Goal: Task Accomplishment & Management: Manage account settings

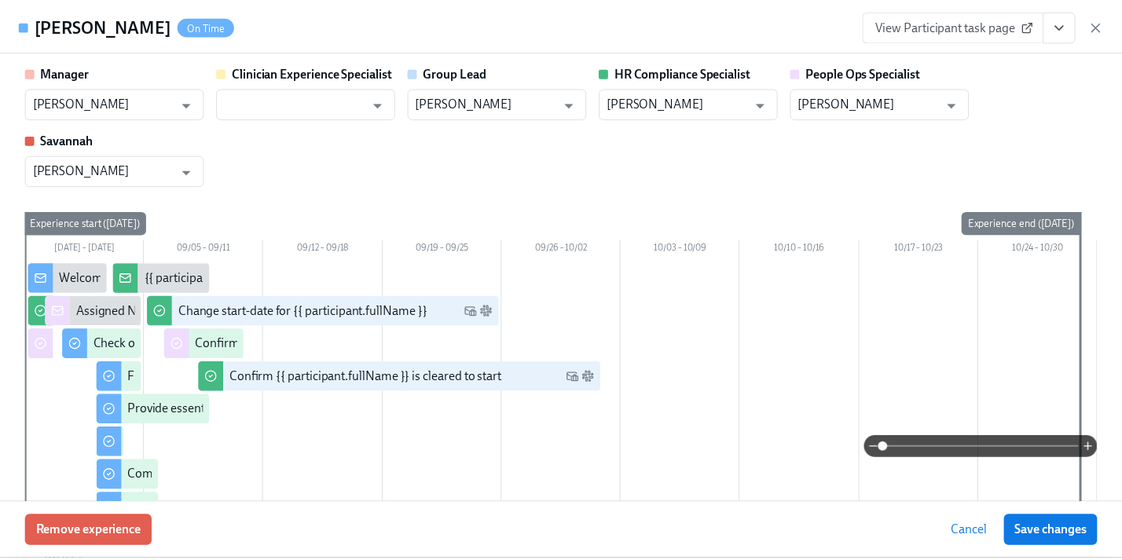
scroll to position [145, 0]
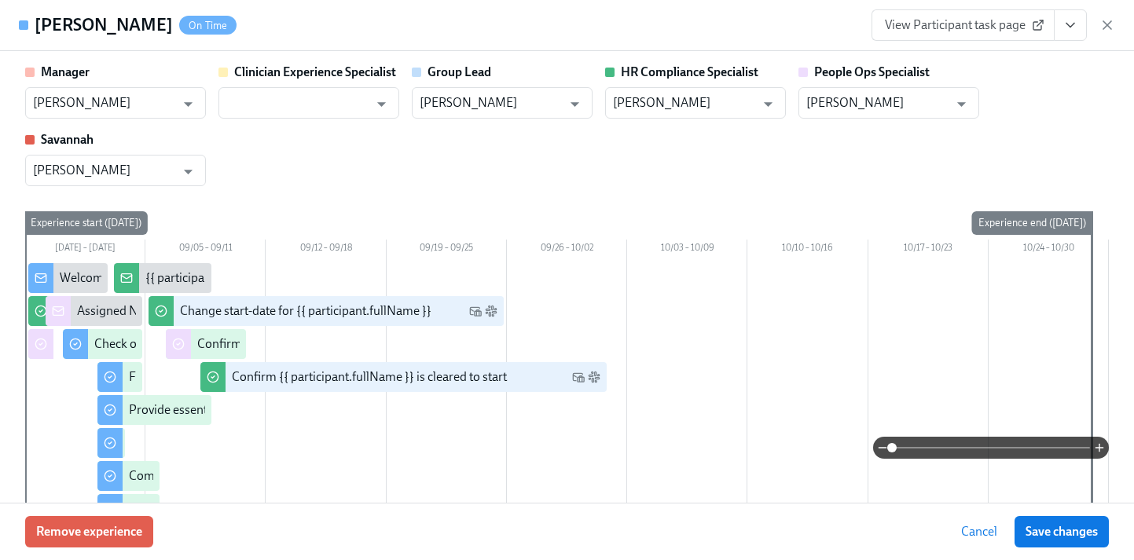
click at [1070, 22] on icon "View task page" at bounding box center [1070, 25] width 16 height 16
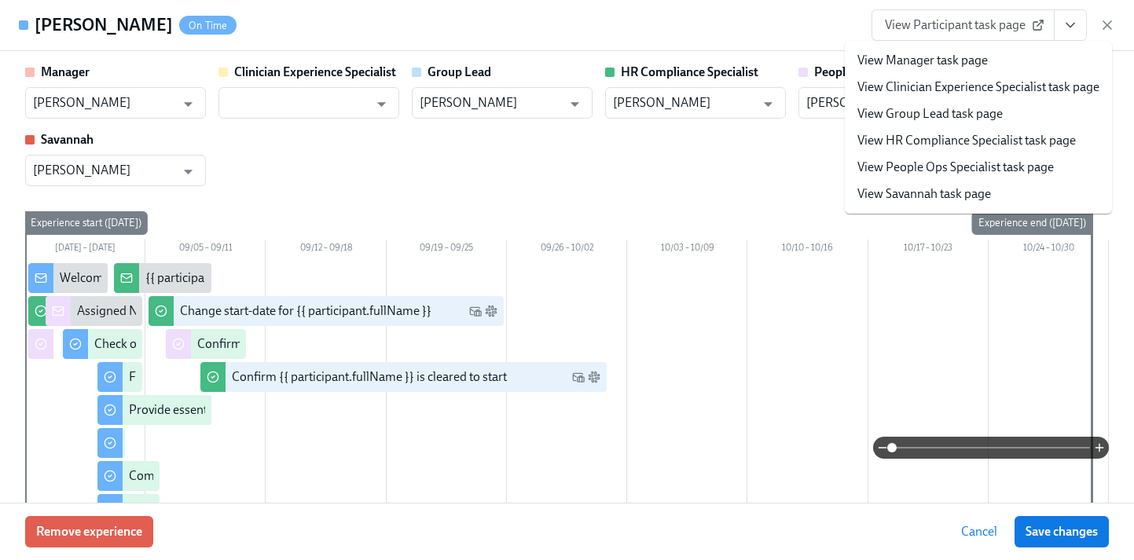
click at [958, 171] on link "View People Ops Specialist task page" at bounding box center [955, 167] width 196 height 17
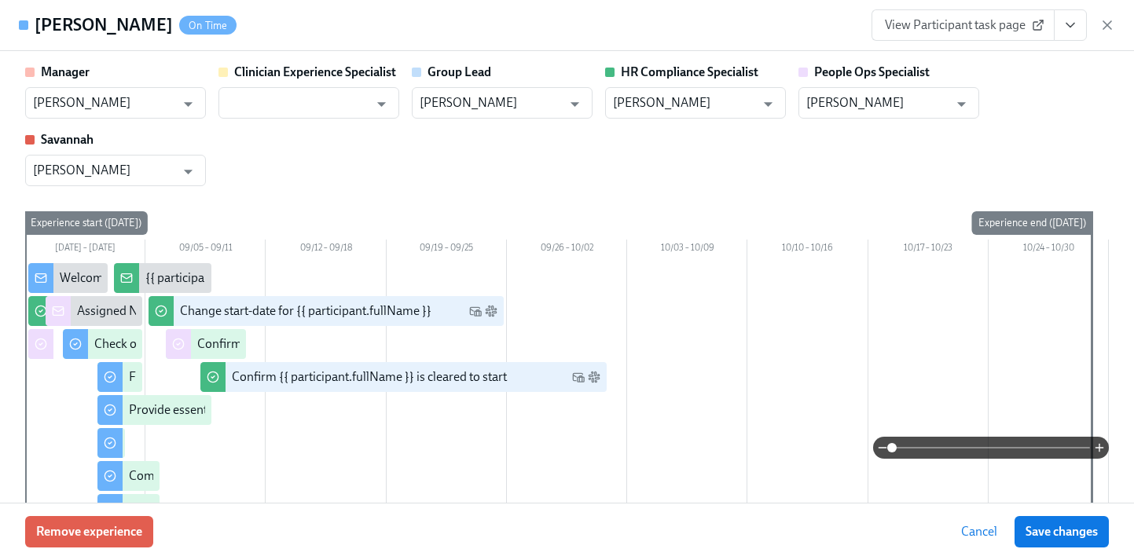
click at [1108, 20] on icon "button" at bounding box center [1107, 25] width 16 height 16
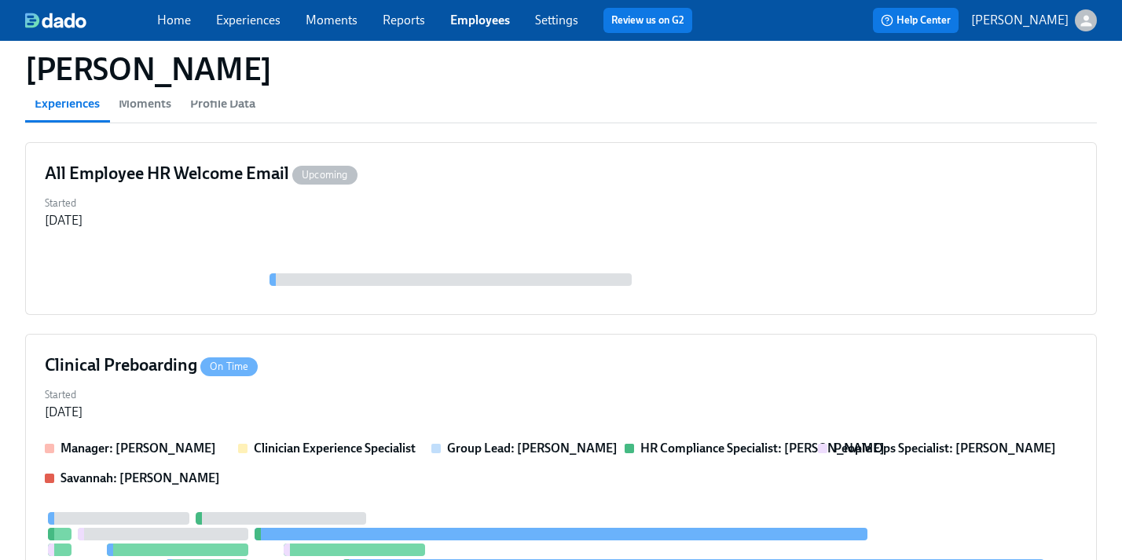
click at [489, 19] on link "Employees" at bounding box center [480, 20] width 60 height 15
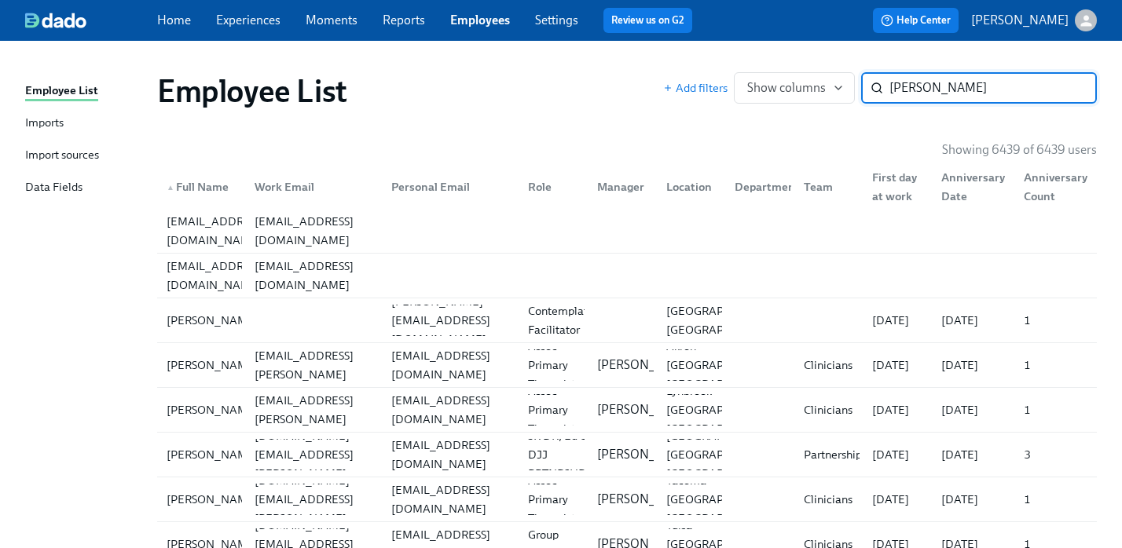
type input "[PERSON_NAME]"
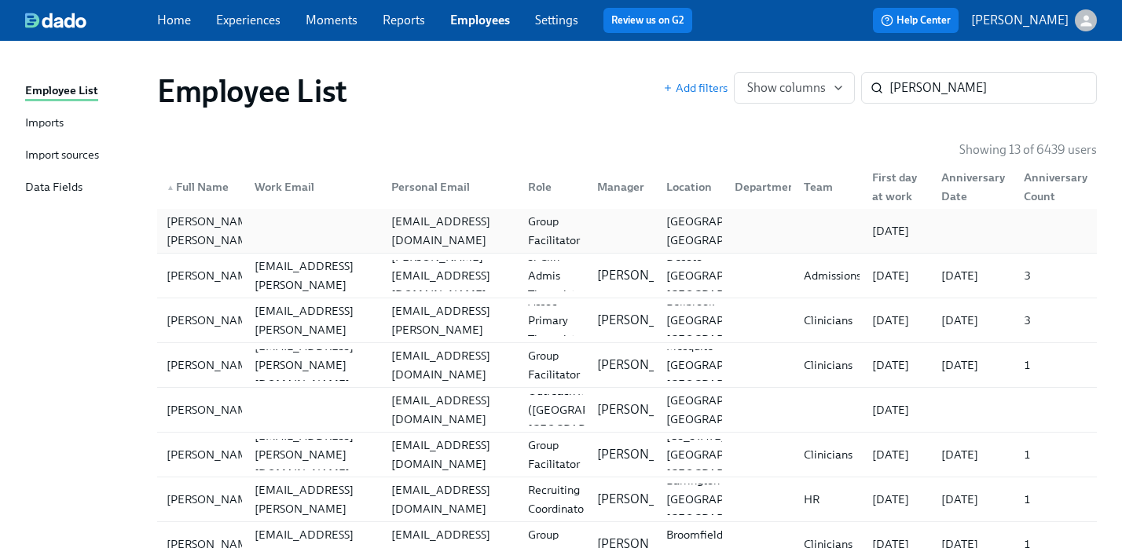
click at [430, 236] on div "[EMAIL_ADDRESS][DOMAIN_NAME]" at bounding box center [450, 231] width 130 height 38
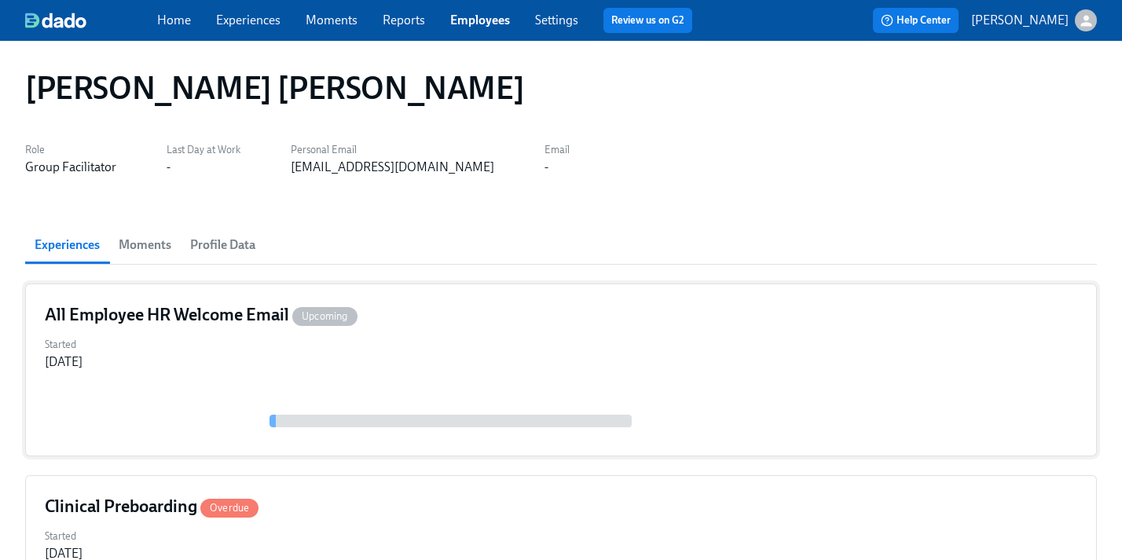
scroll to position [27, 0]
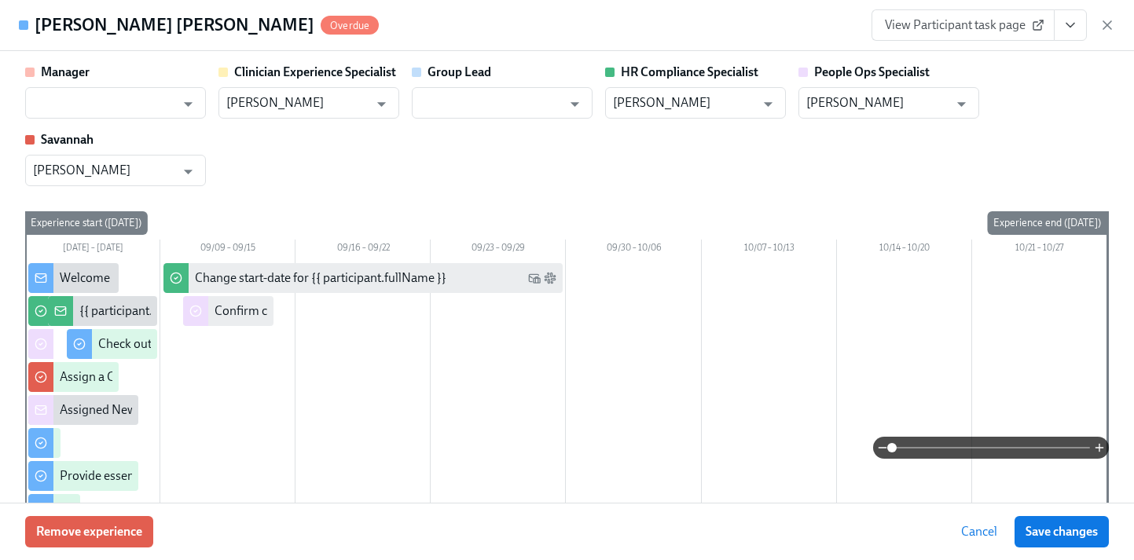
click at [1072, 27] on icon "View task page" at bounding box center [1070, 25] width 16 height 16
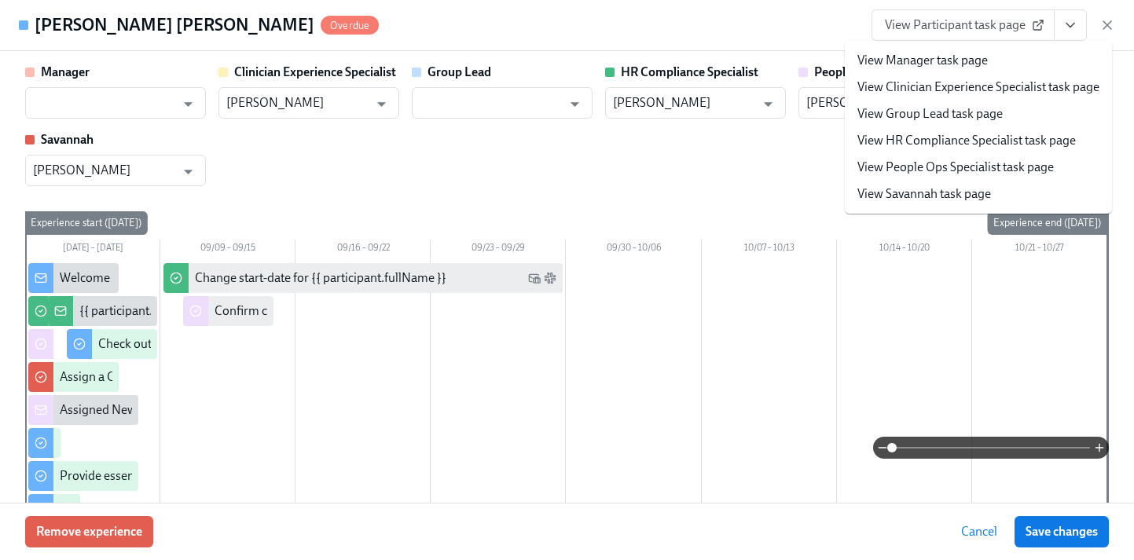
click at [966, 173] on link "View People Ops Specialist task page" at bounding box center [955, 167] width 196 height 17
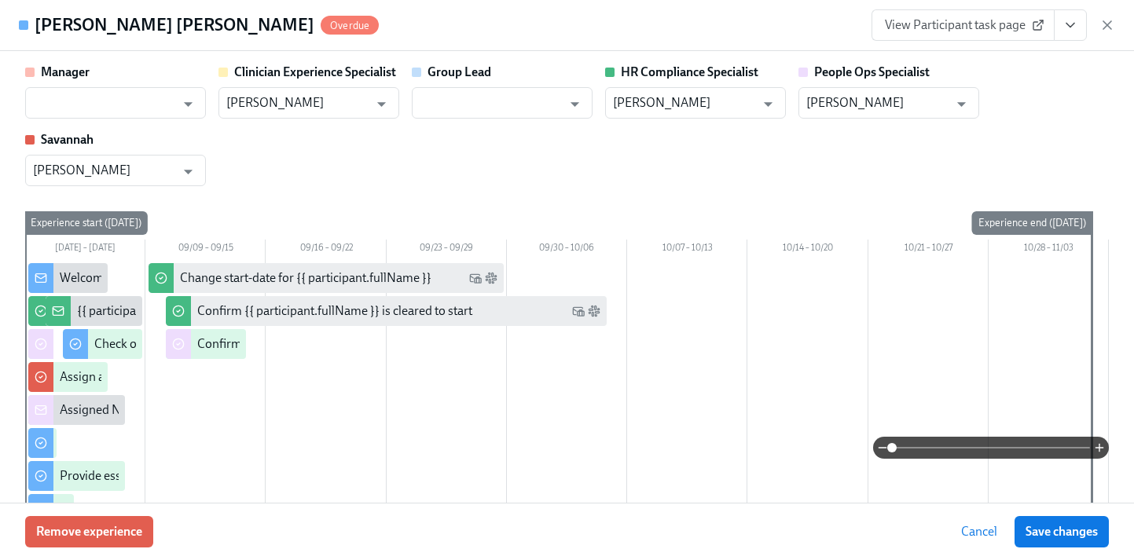
drag, startPoint x: 1050, startPoint y: 527, endPoint x: 777, endPoint y: 339, distance: 331.6
click at [1051, 527] on span "Save changes" at bounding box center [1061, 532] width 72 height 16
click at [1111, 22] on icon "button" at bounding box center [1107, 25] width 16 height 16
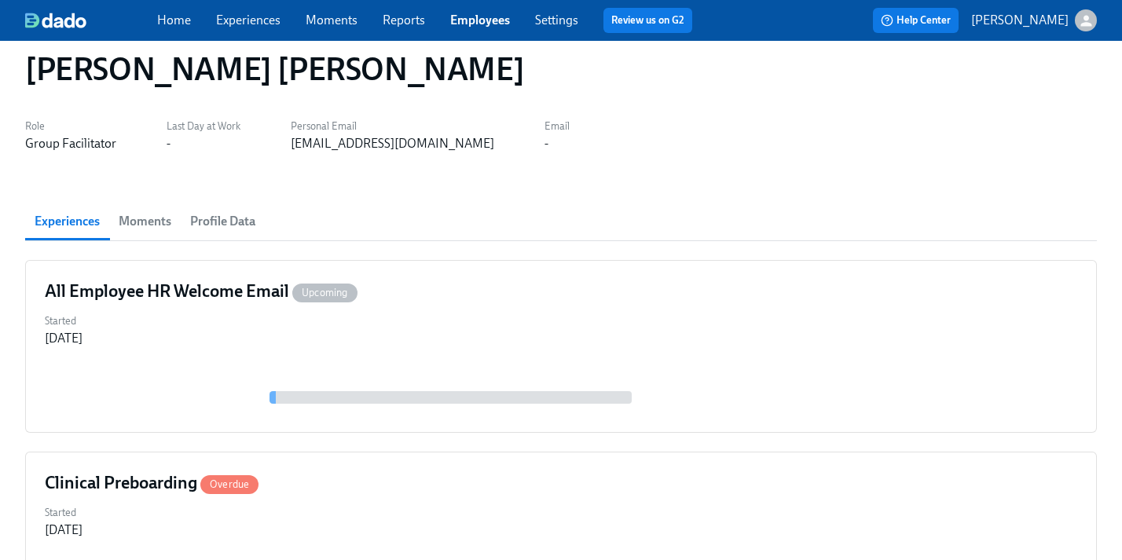
click at [490, 20] on link "Employees" at bounding box center [480, 20] width 60 height 15
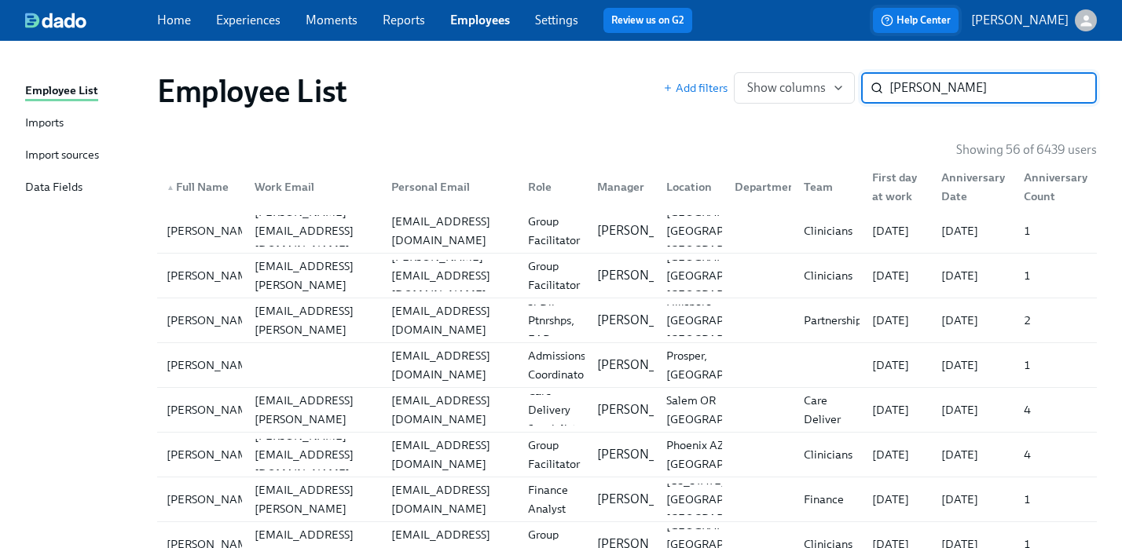
type input "[PERSON_NAME]"
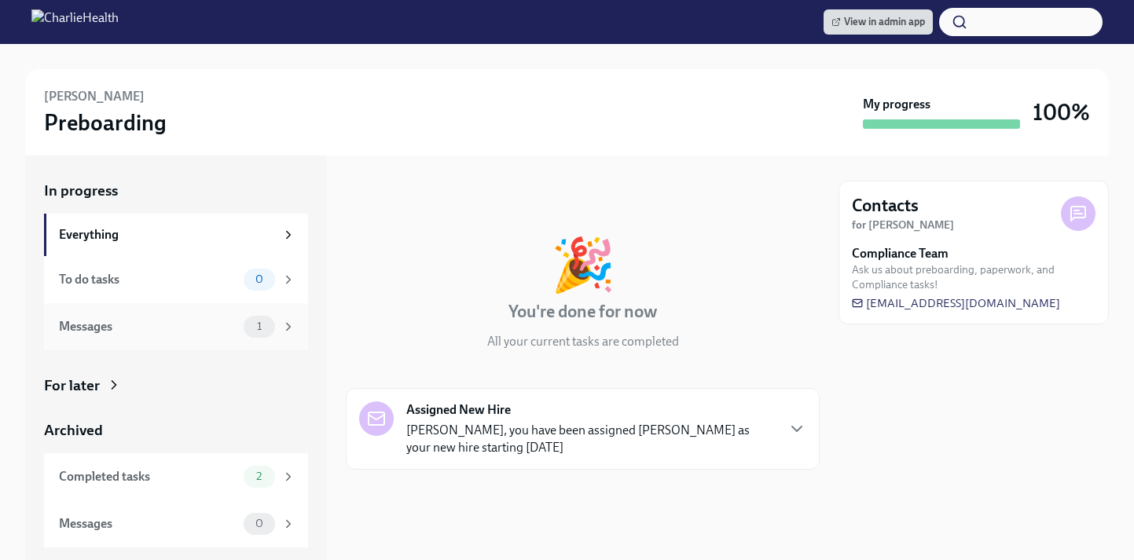
click at [131, 317] on div "Messages 1" at bounding box center [177, 327] width 236 height 22
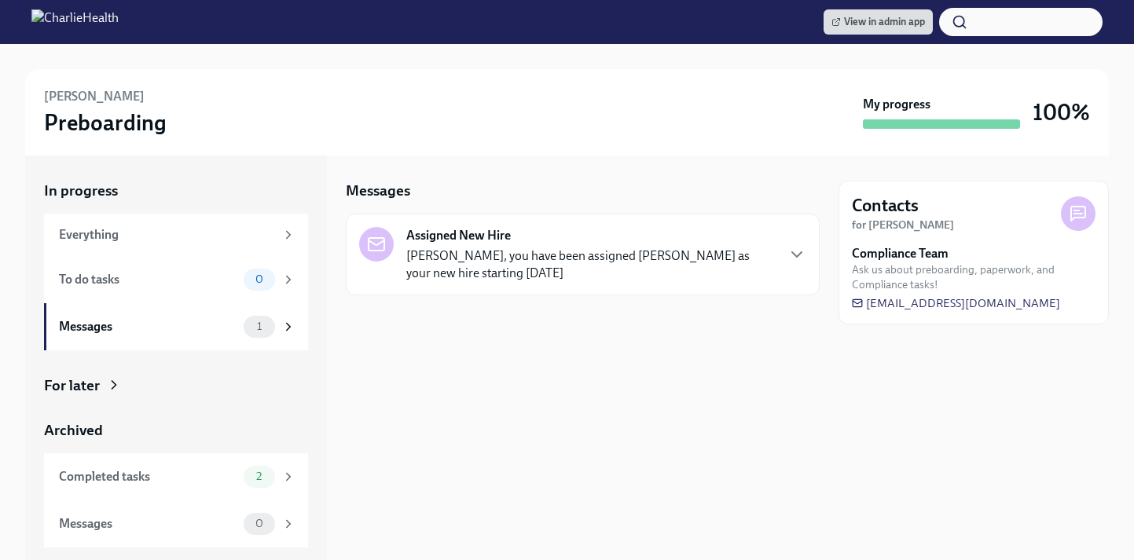
click at [68, 386] on div "For later" at bounding box center [72, 385] width 56 height 20
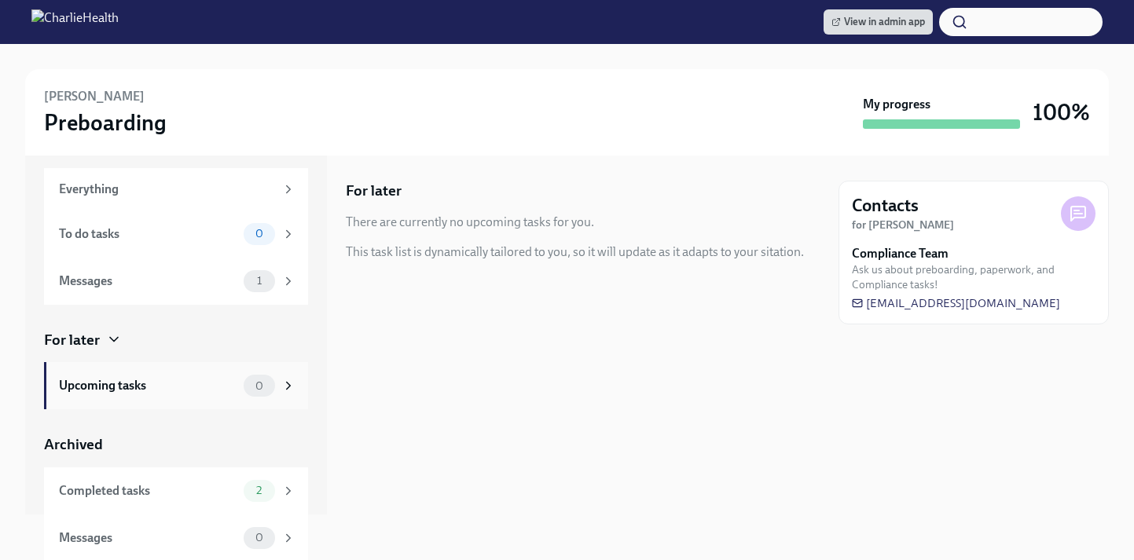
scroll to position [47, 0]
click at [144, 477] on div "Completed tasks 2" at bounding box center [176, 489] width 264 height 47
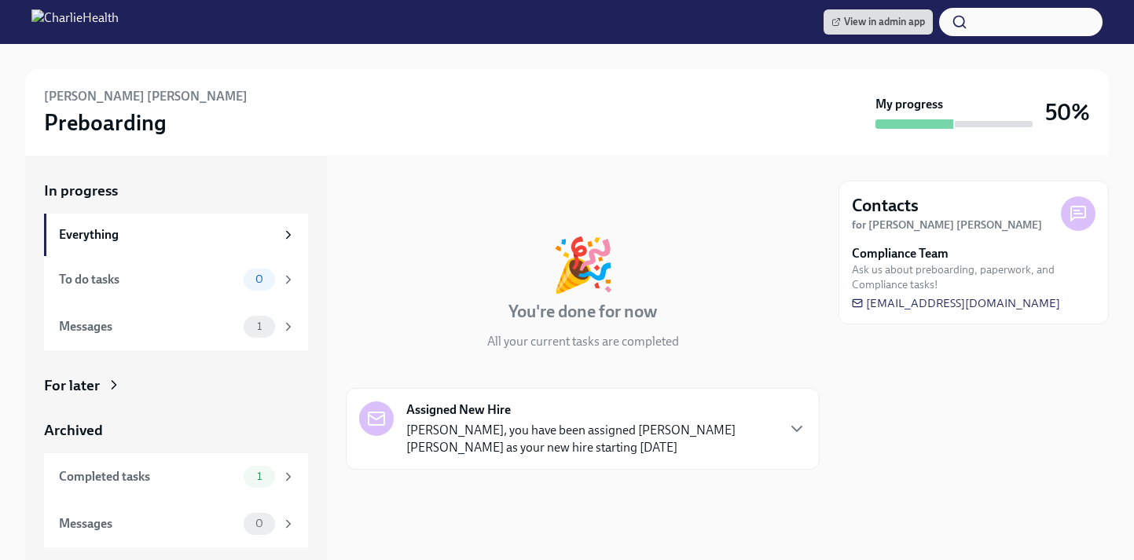
click at [90, 380] on div "For later" at bounding box center [72, 385] width 56 height 20
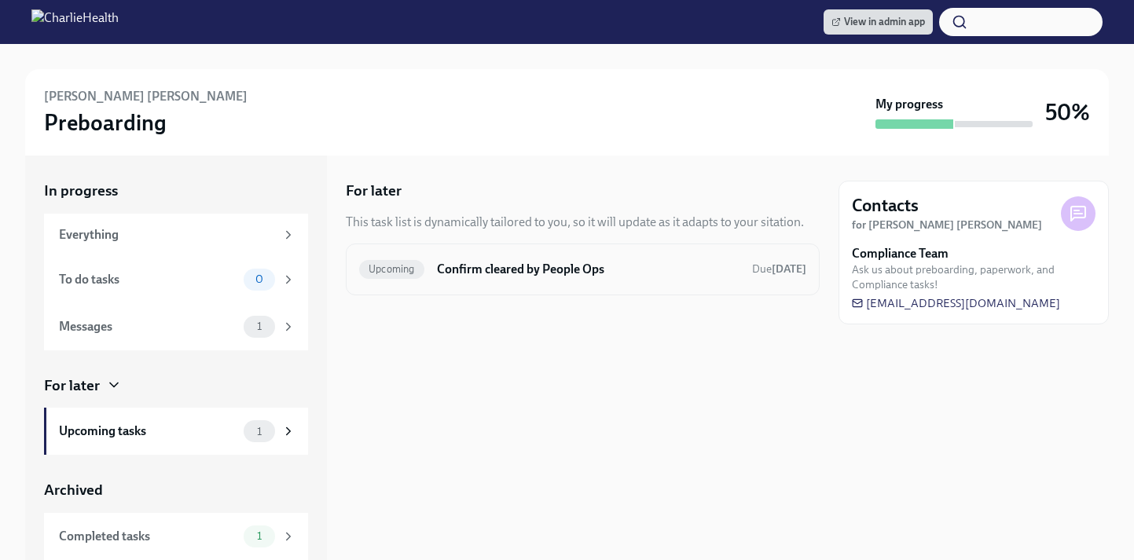
click at [514, 268] on h6 "Confirm cleared by People Ops" at bounding box center [588, 269] width 302 height 17
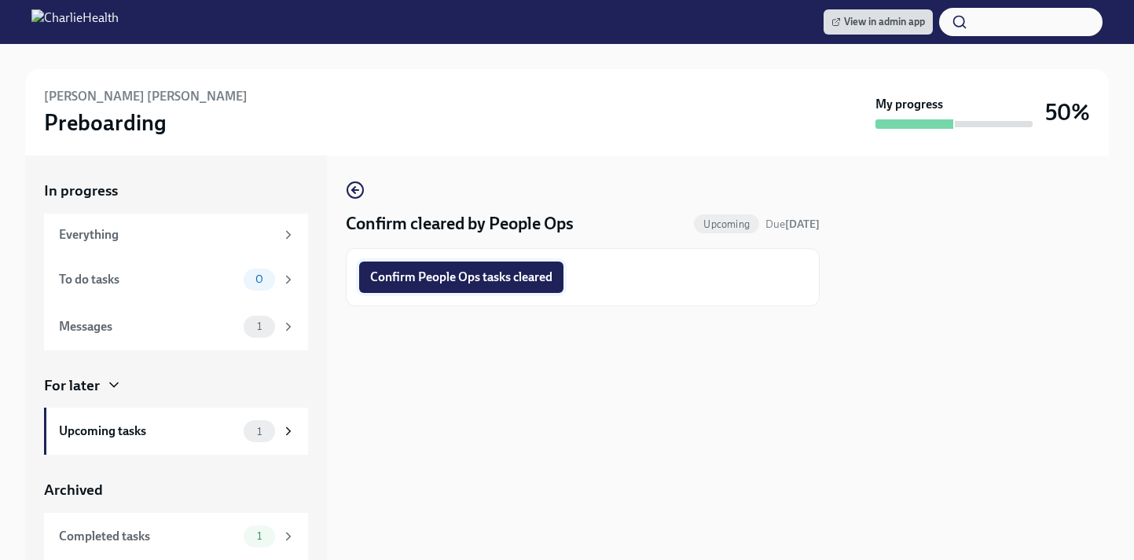
click at [478, 277] on span "Confirm People Ops tasks cleared" at bounding box center [461, 277] width 182 height 16
